Goal: Task Accomplishment & Management: Manage account settings

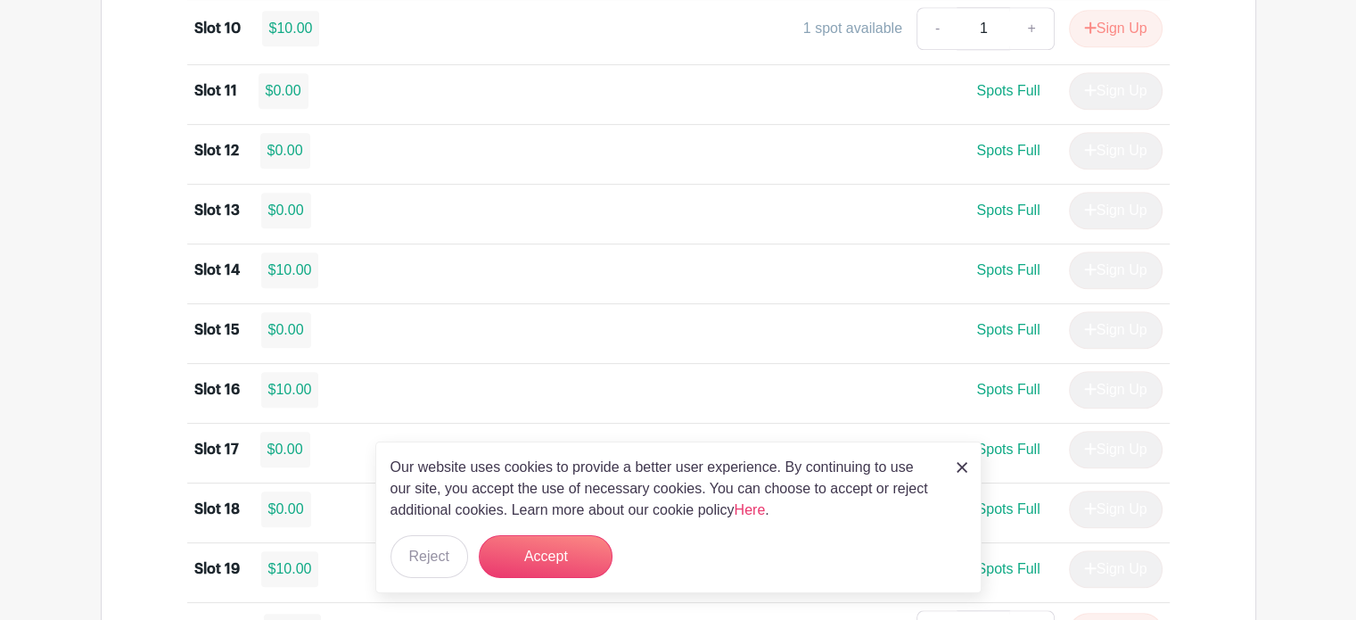
scroll to position [1961, 0]
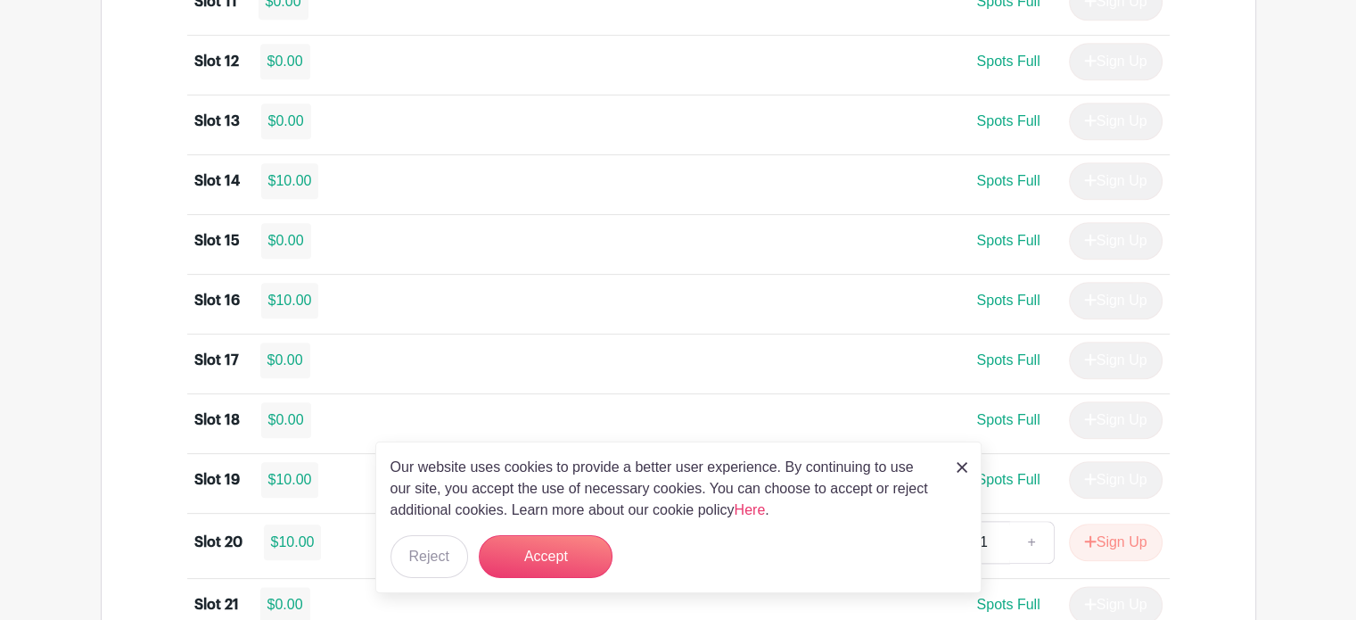
click at [963, 463] on img at bounding box center [962, 467] width 11 height 11
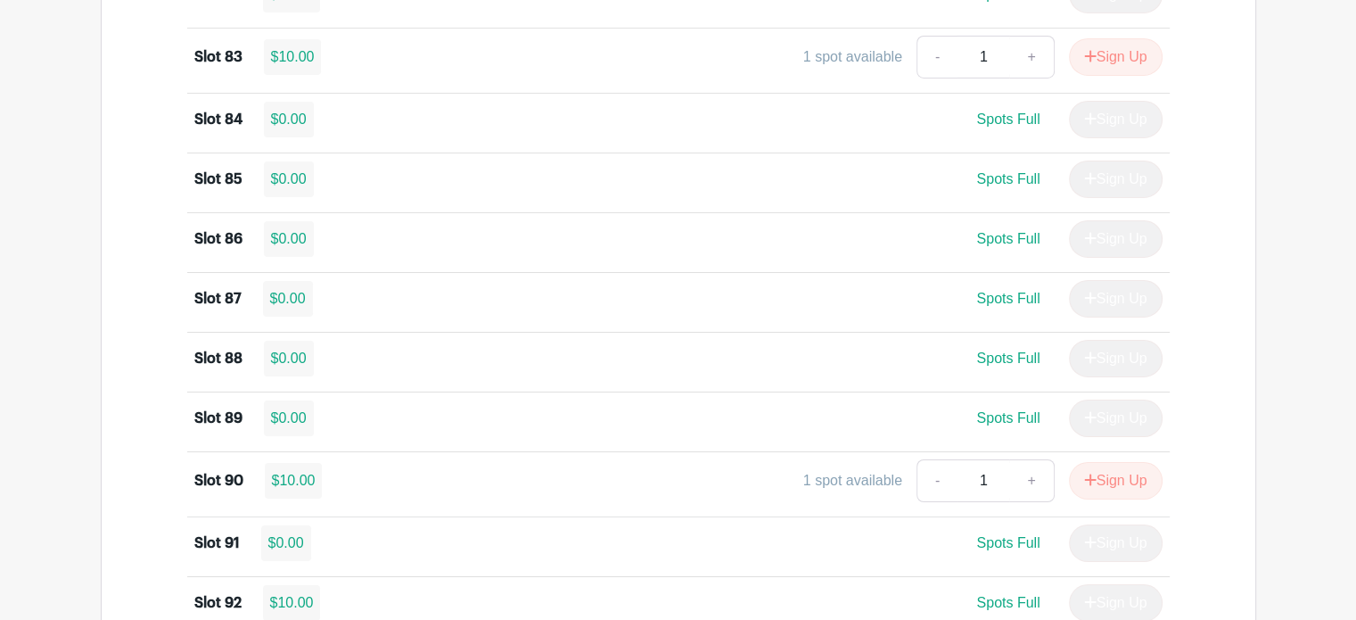
scroll to position [6001, 0]
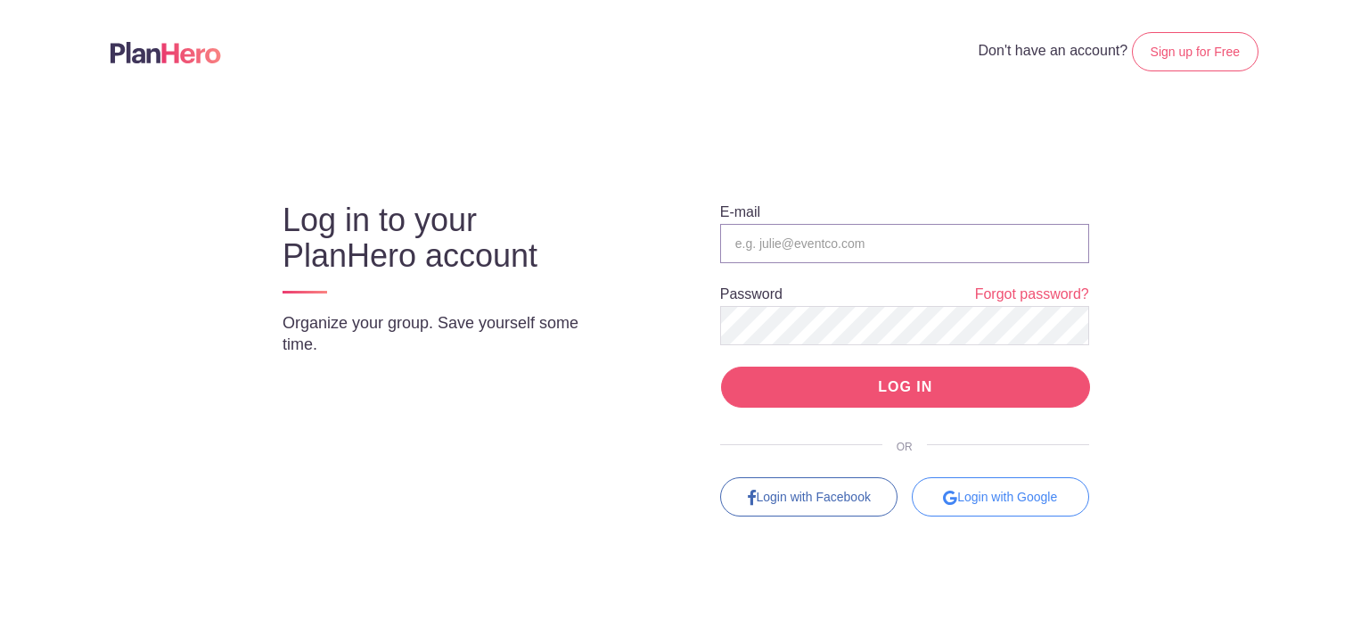
type input "oppetsappt@gmail.com"
click at [956, 382] on input "LOG IN" at bounding box center [905, 387] width 369 height 42
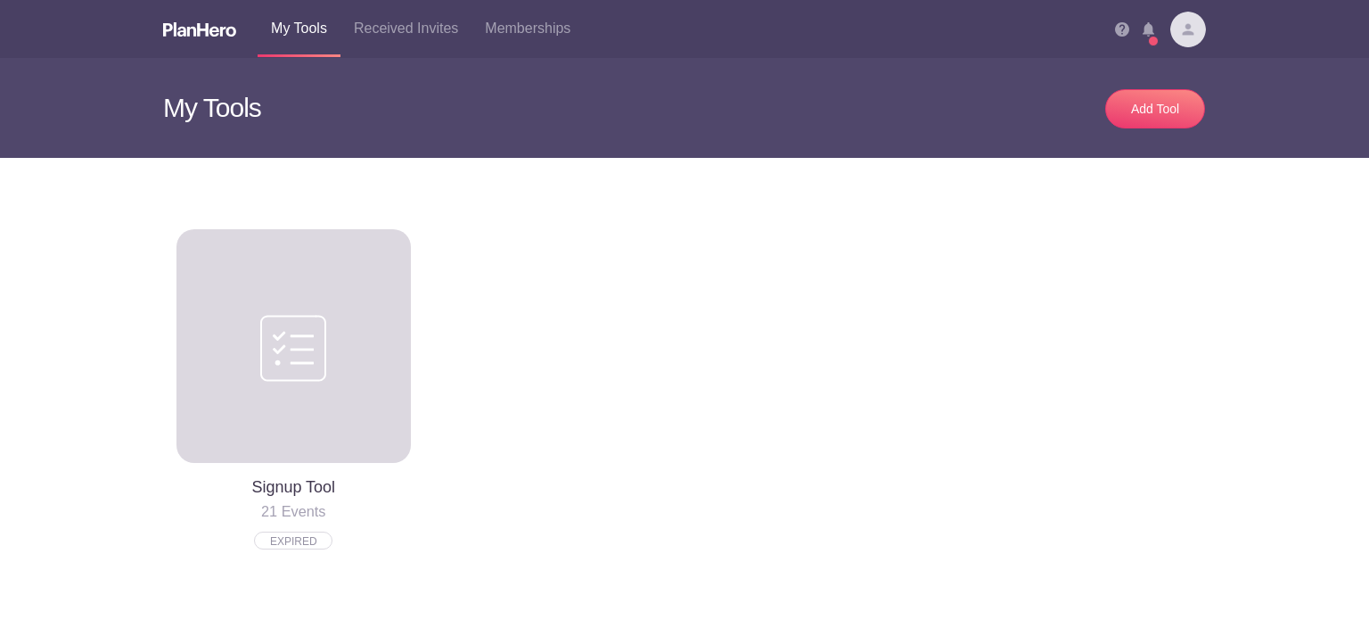
click at [1177, 27] on img at bounding box center [1188, 30] width 36 height 36
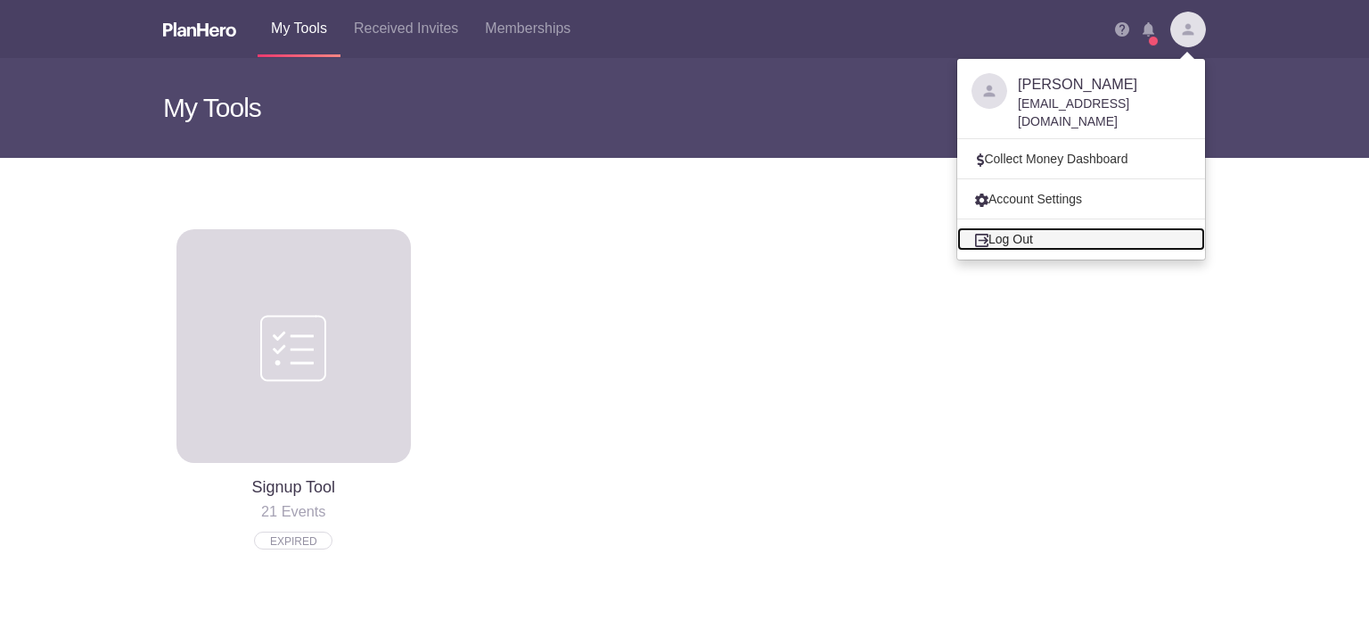
click at [984, 227] on link "Log Out" at bounding box center [1081, 238] width 248 height 23
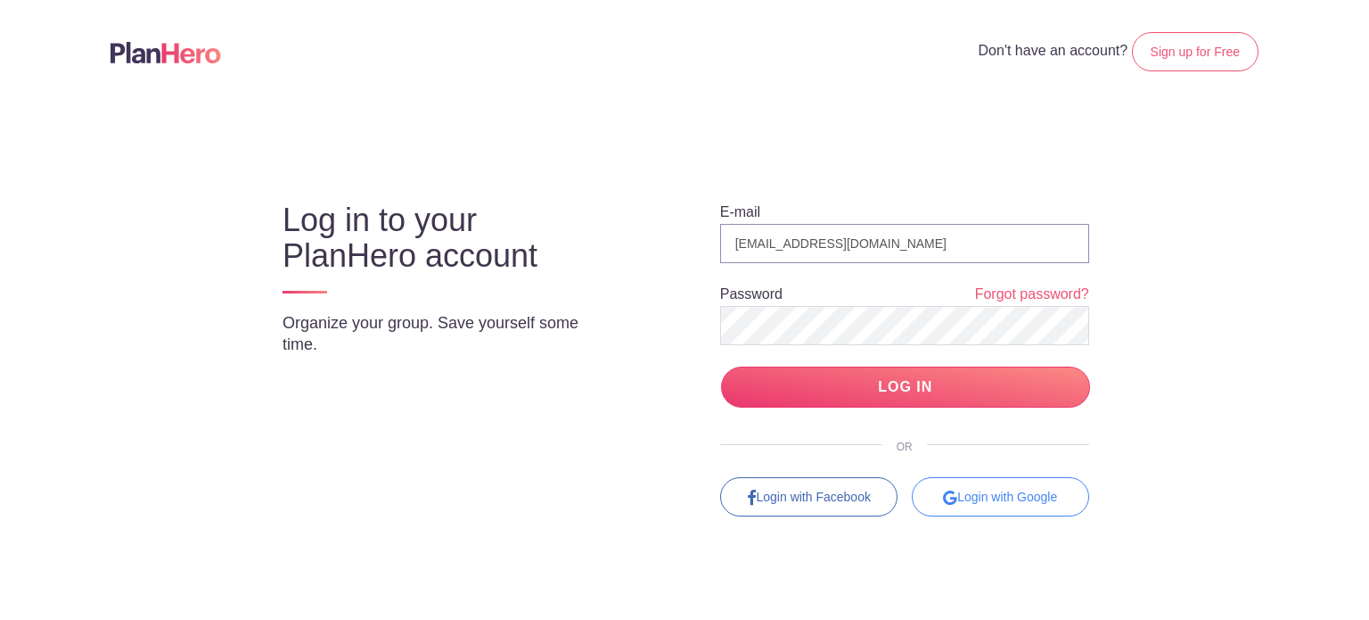
click at [881, 248] on input "[EMAIL_ADDRESS][DOMAIN_NAME]" at bounding box center [904, 243] width 369 height 39
type input "[EMAIL_ADDRESS][DOMAIN_NAME]"
click at [885, 392] on input "LOG IN" at bounding box center [905, 387] width 369 height 42
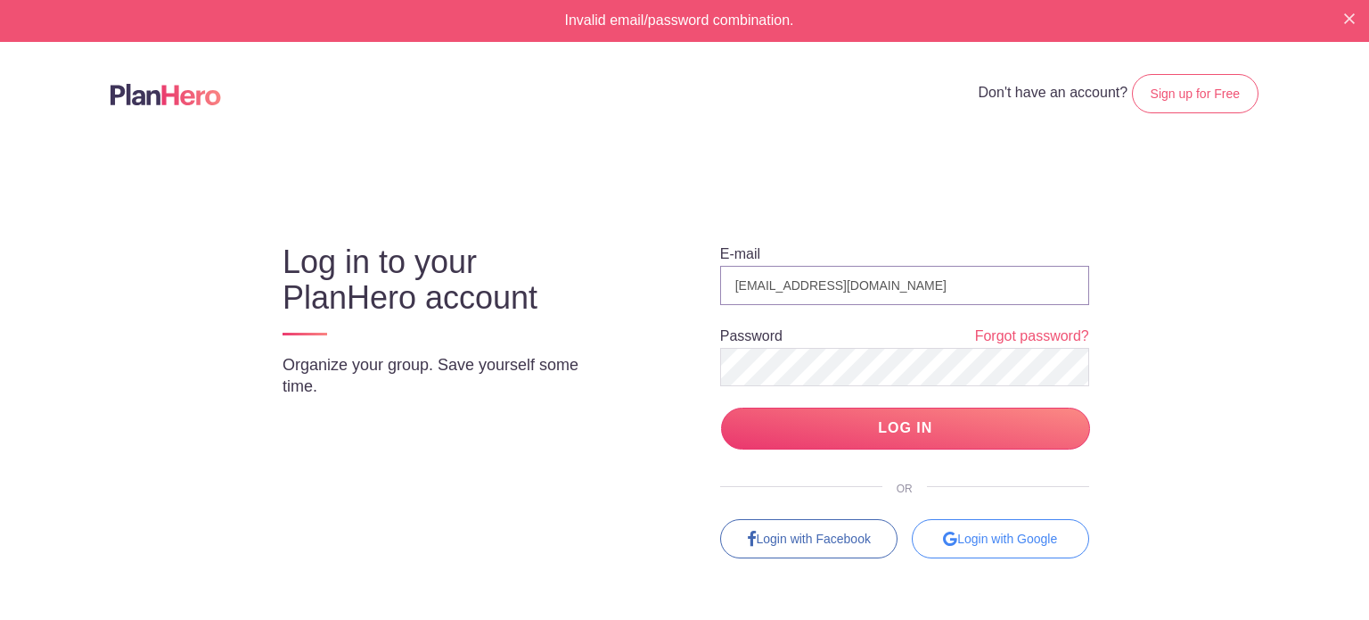
click at [870, 289] on input "[EMAIL_ADDRESS][DOMAIN_NAME]" at bounding box center [904, 285] width 369 height 39
type input "[EMAIL_ADDRESS][DOMAIN_NAME]"
click at [990, 440] on input "LOG IN" at bounding box center [905, 428] width 369 height 42
click at [910, 276] on input "[EMAIL_ADDRESS][DOMAIN_NAME]" at bounding box center [904, 285] width 369 height 39
type input "[EMAIL_ADDRESS][DOMAIN_NAME]"
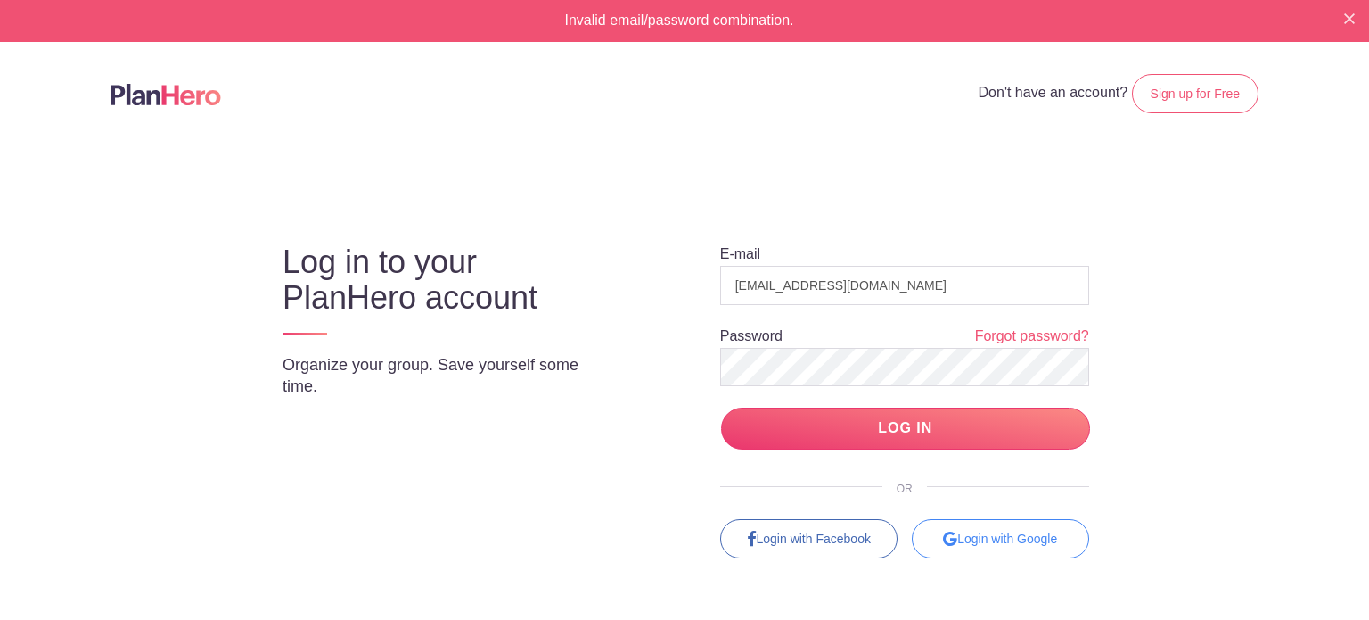
click at [759, 449] on div "E-mail fundraising@operationpets.org Password Forgot password? LOG IN OR Login …" at bounding box center [889, 385] width 472 height 346
click at [774, 423] on input "LOG IN" at bounding box center [905, 428] width 369 height 42
click at [765, 292] on input "[EMAIL_ADDRESS][DOMAIN_NAME]" at bounding box center [904, 285] width 369 height 39
type input "[EMAIL_ADDRESS][DOMAIN_NAME]"
click at [632, 349] on div "Log in to your PlanHero account Organize your group. Save yourself some time. E…" at bounding box center [685, 385] width 970 height 346
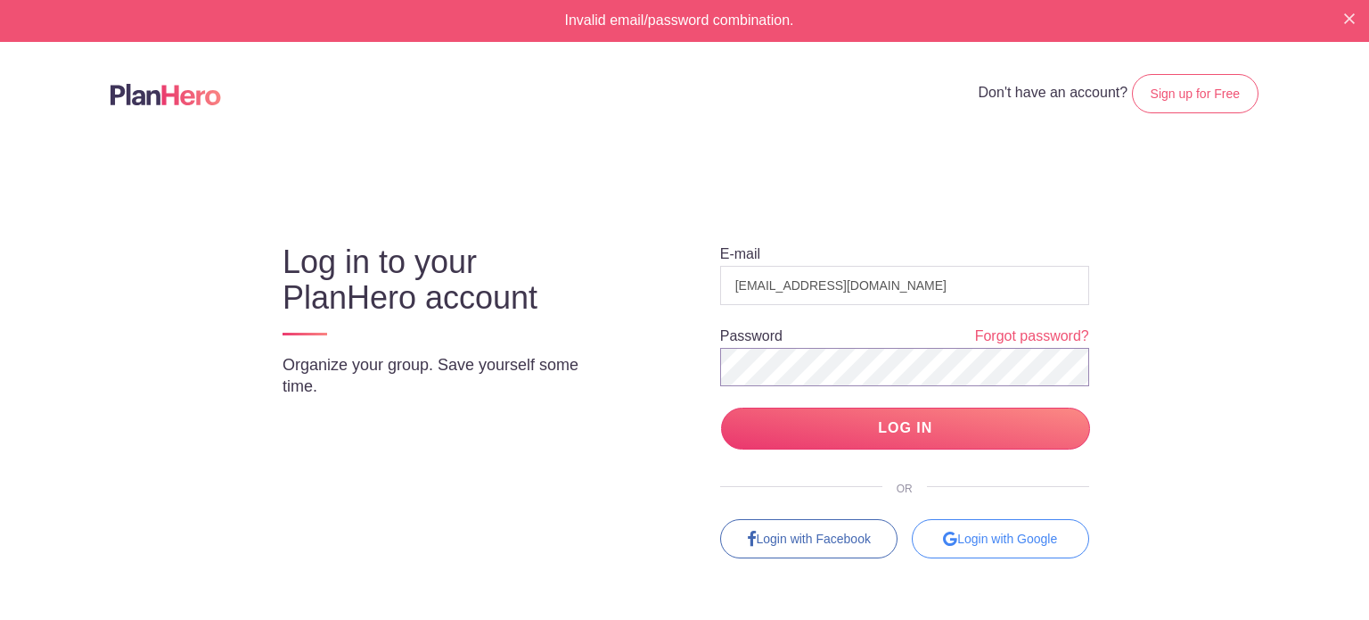
click at [721, 407] on input "LOG IN" at bounding box center [905, 428] width 369 height 42
type input "[EMAIL_ADDRESS][DOMAIN_NAME]"
click at [1344, 16] on img "Close" at bounding box center [1349, 18] width 11 height 11
